Goal: Transaction & Acquisition: Obtain resource

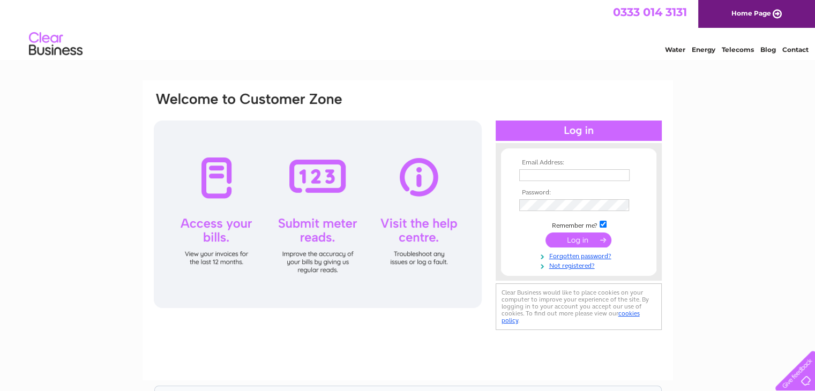
type input "[EMAIL_ADDRESS][DOMAIN_NAME]"
click at [578, 240] on input "submit" at bounding box center [579, 240] width 66 height 15
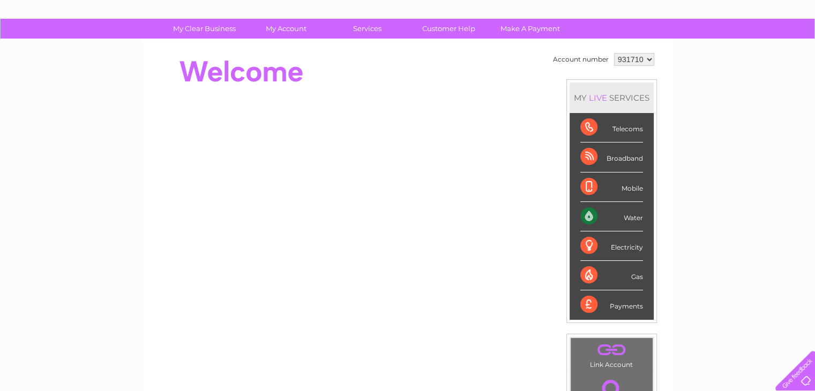
scroll to position [55, 0]
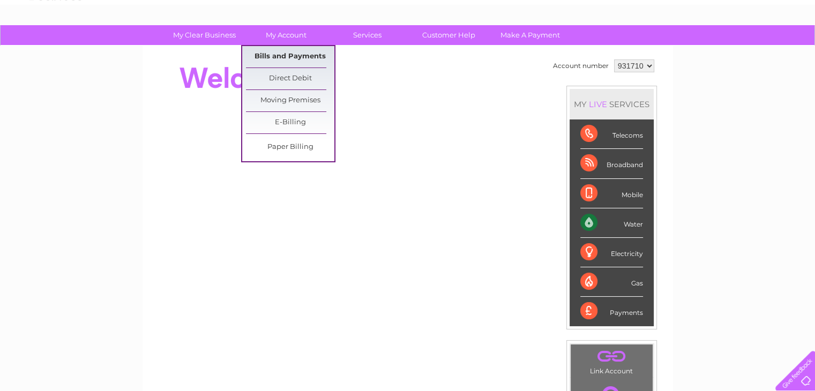
click at [292, 60] on link "Bills and Payments" at bounding box center [290, 56] width 88 height 21
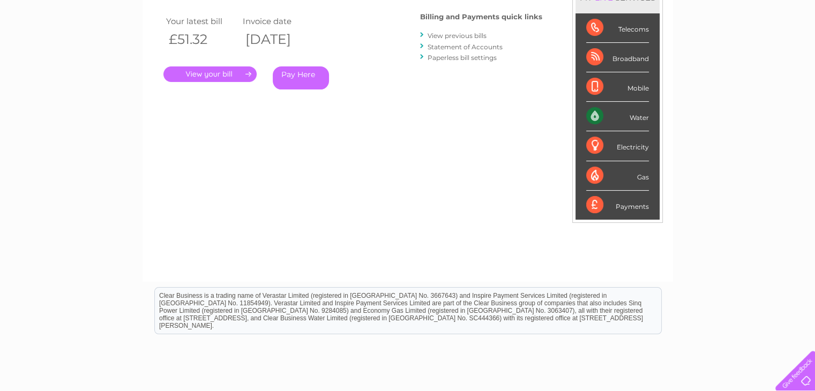
scroll to position [104, 0]
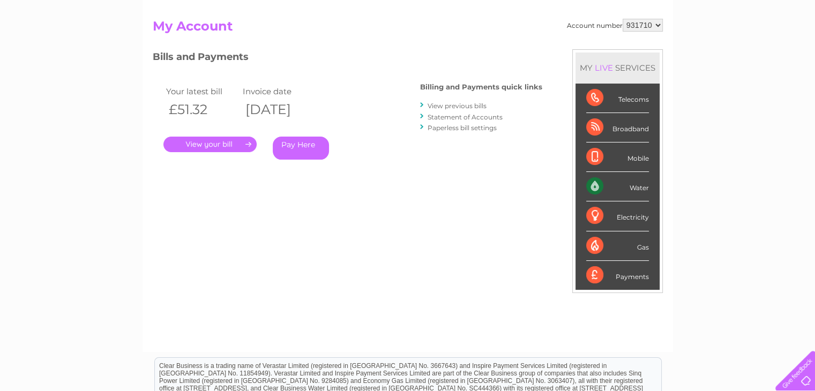
click at [226, 144] on link "." at bounding box center [209, 145] width 93 height 16
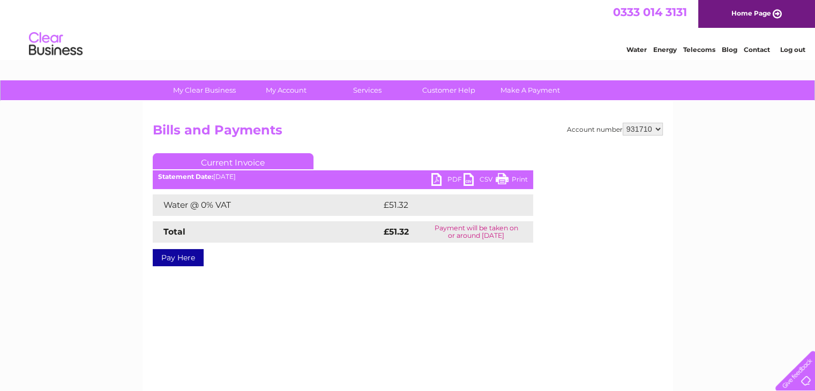
click at [450, 175] on link "PDF" at bounding box center [448, 181] width 32 height 16
click at [444, 176] on link "PDF" at bounding box center [448, 181] width 32 height 16
